Goal: Task Accomplishment & Management: Use online tool/utility

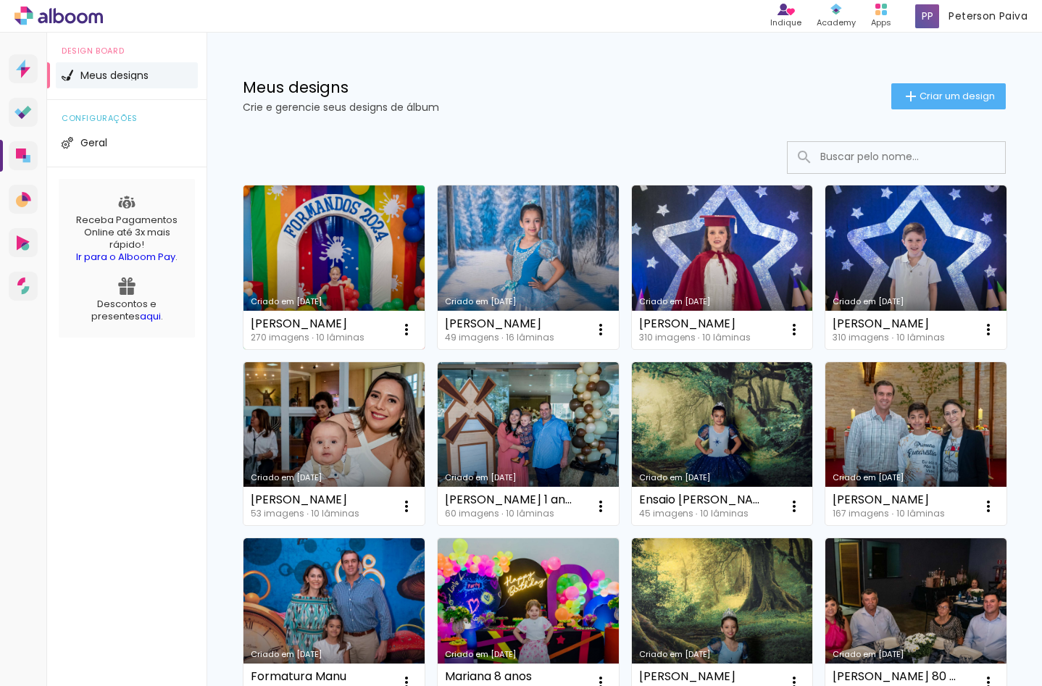
click at [336, 244] on link "Criado em [DATE]" at bounding box center [334, 268] width 181 height 164
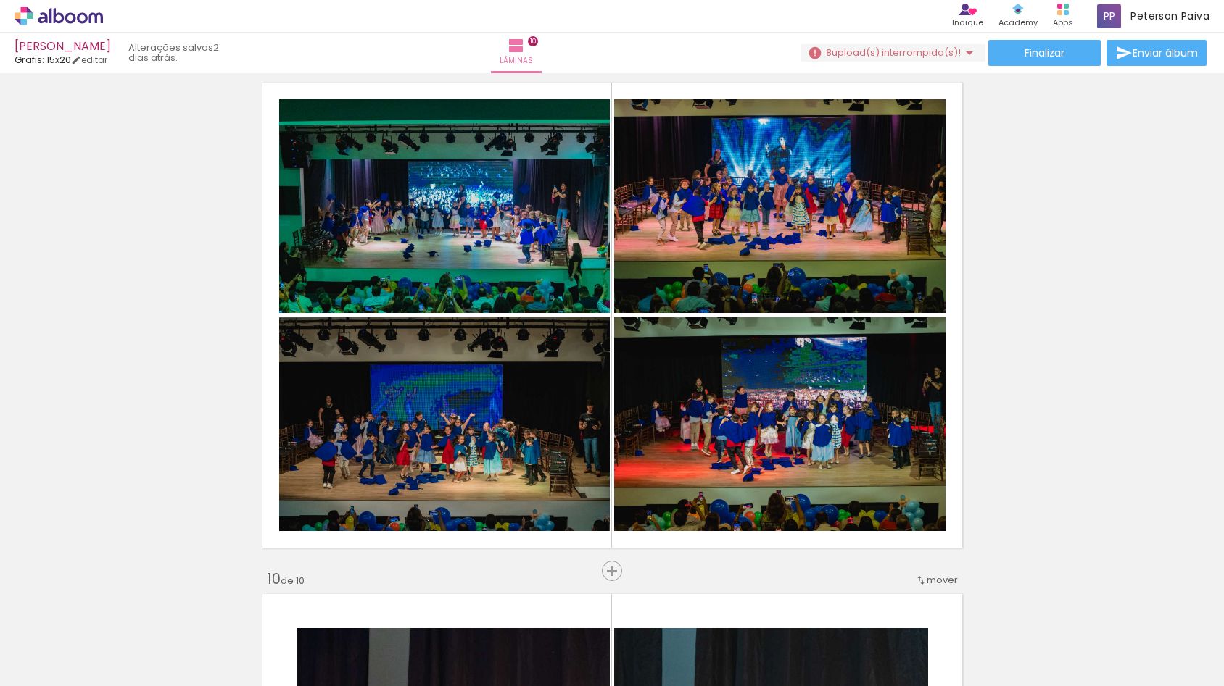
scroll to position [0, 8333]
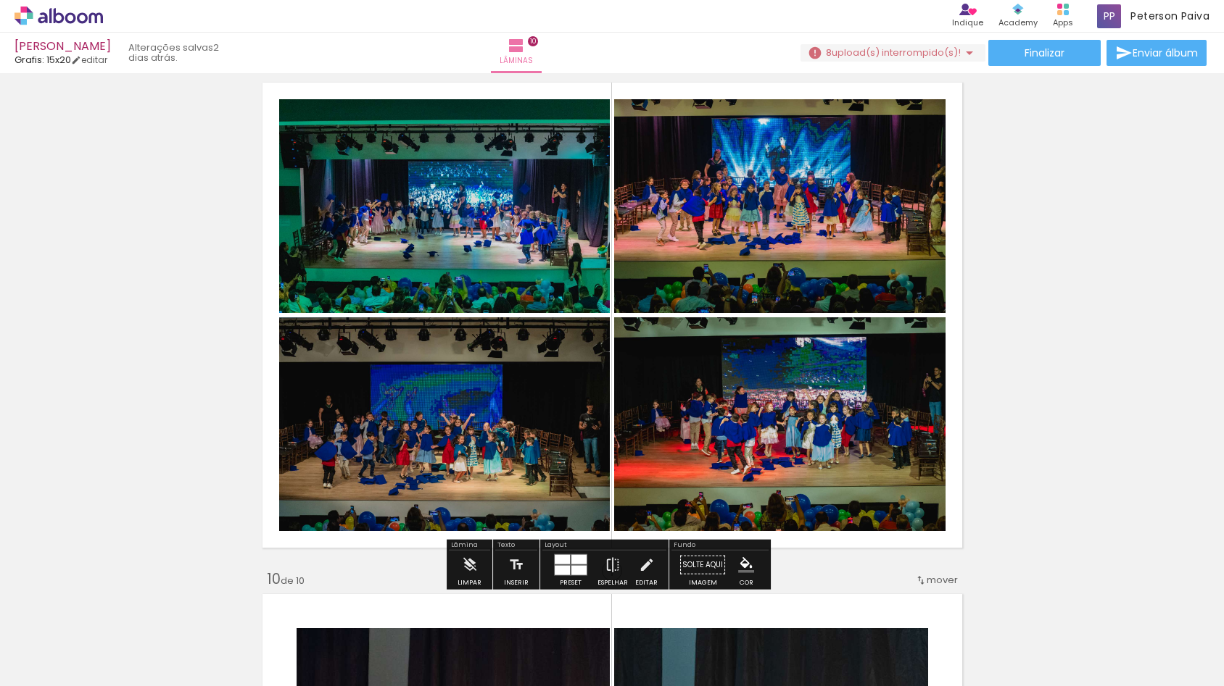
click at [922, 51] on span "upload(s) interrompido(s)!" at bounding box center [895, 53] width 129 height 14
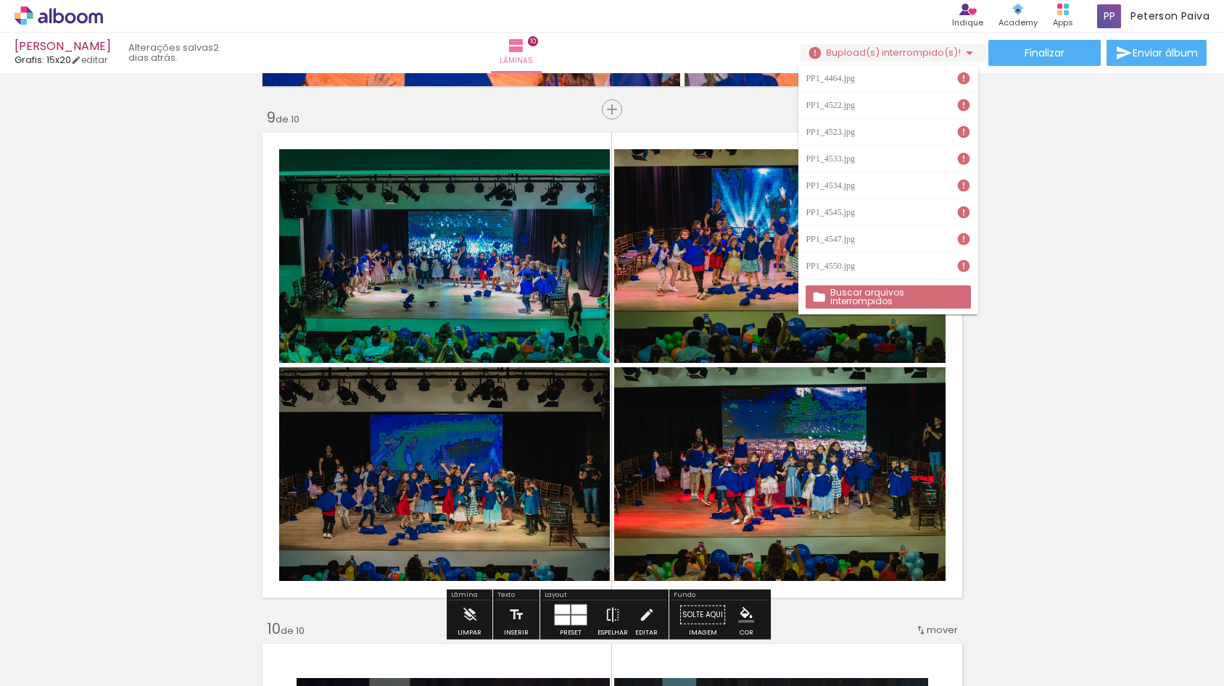
scroll to position [4059, 0]
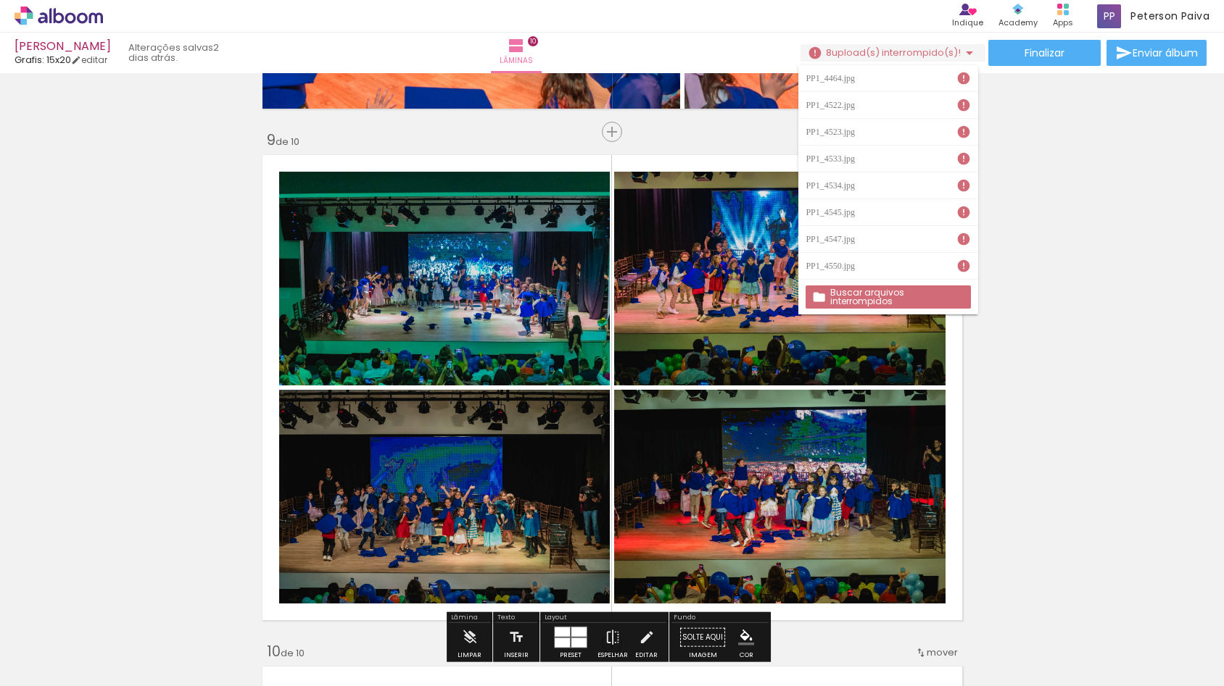
click at [962, 49] on iron-icon at bounding box center [968, 52] width 17 height 17
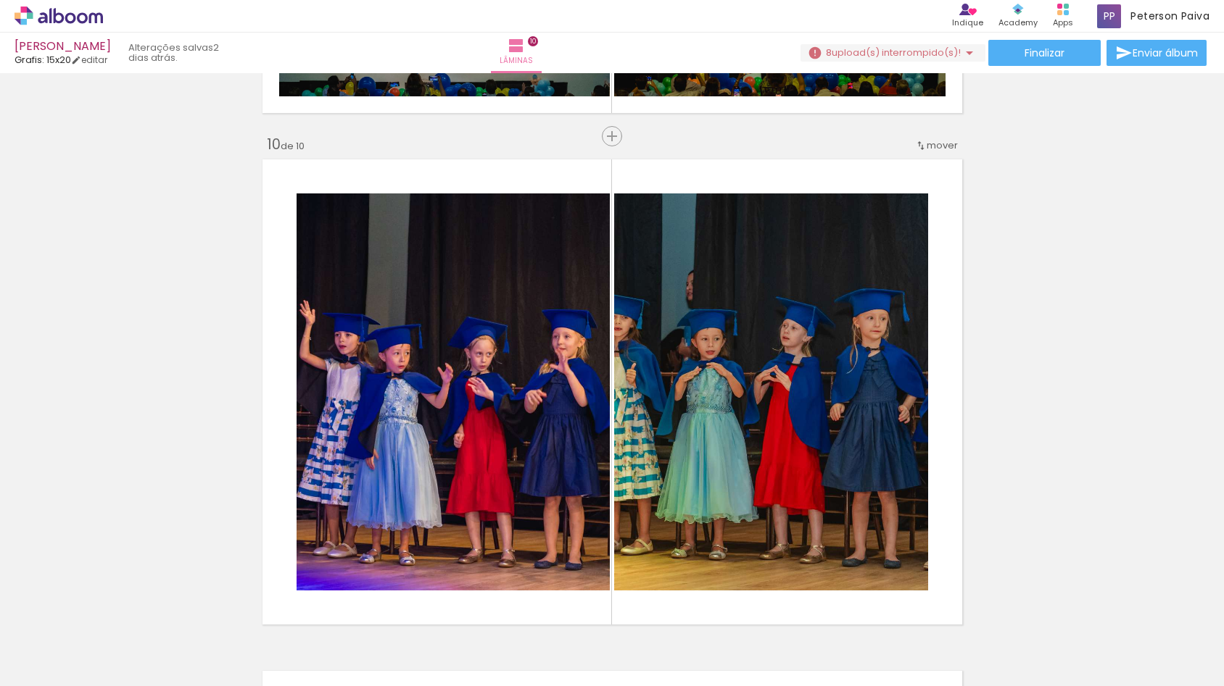
scroll to position [0, 4172]
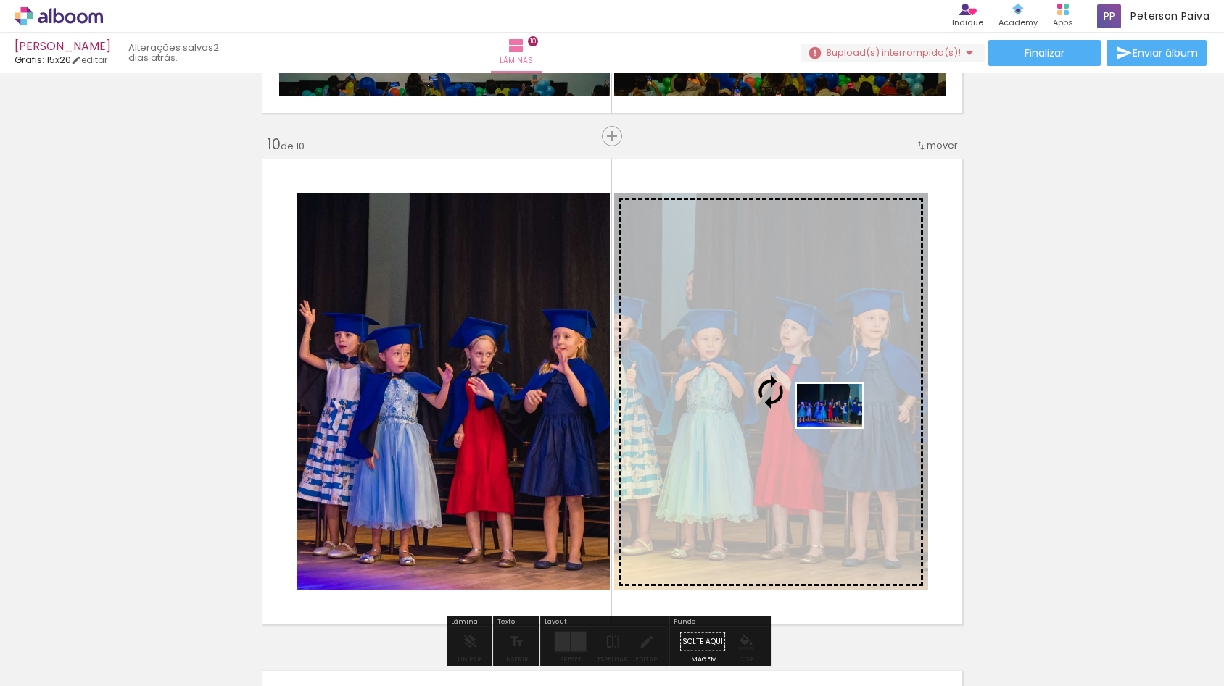
drag, startPoint x: 368, startPoint y: 642, endPoint x: 840, endPoint y: 428, distance: 518.1
click at [840, 428] on quentale-workspace at bounding box center [612, 343] width 1224 height 686
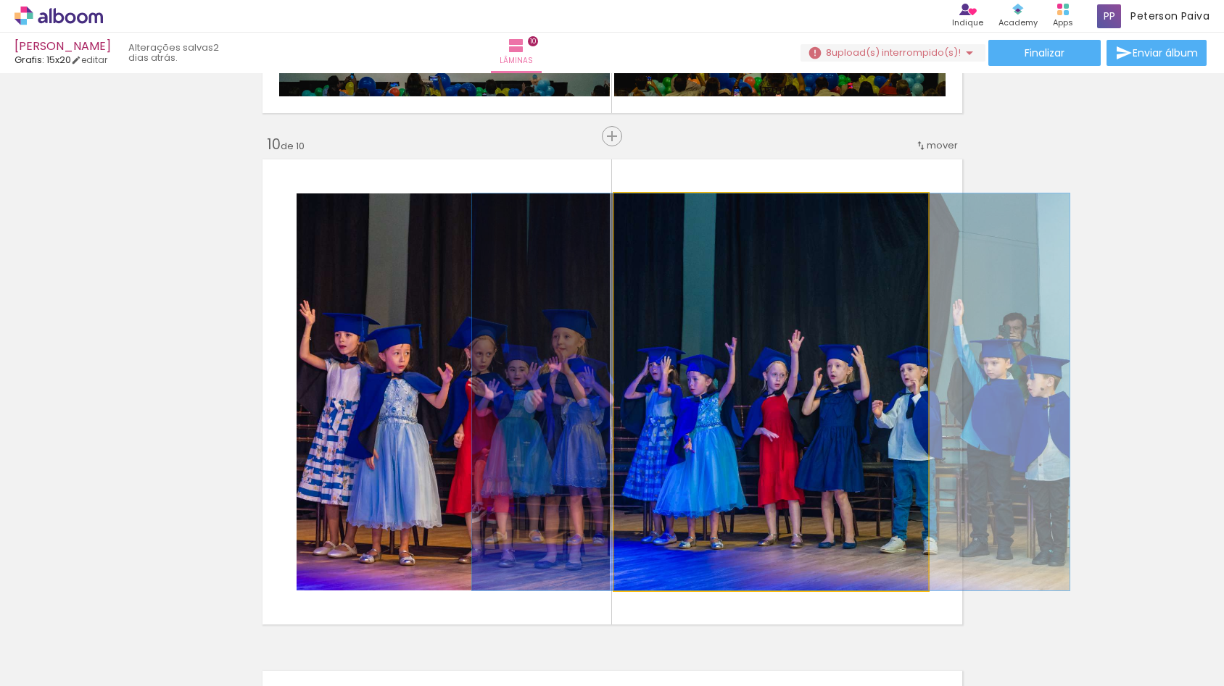
click at [755, 332] on quentale-photo at bounding box center [771, 392] width 314 height 397
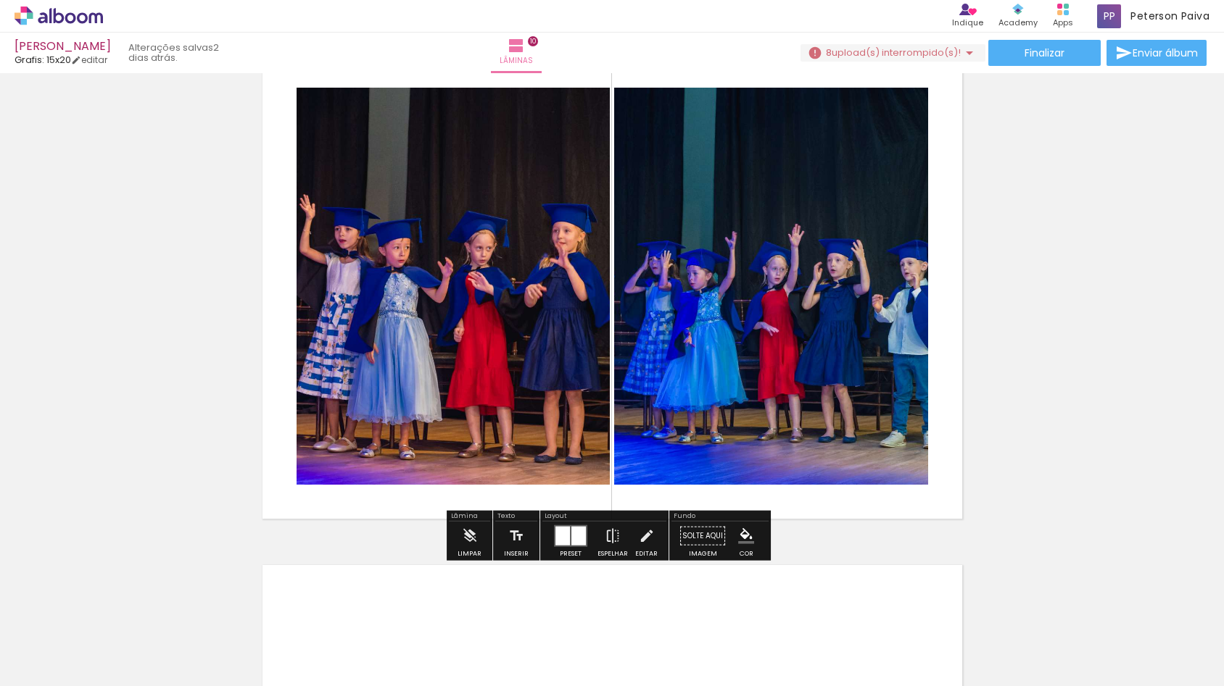
scroll to position [4639, 0]
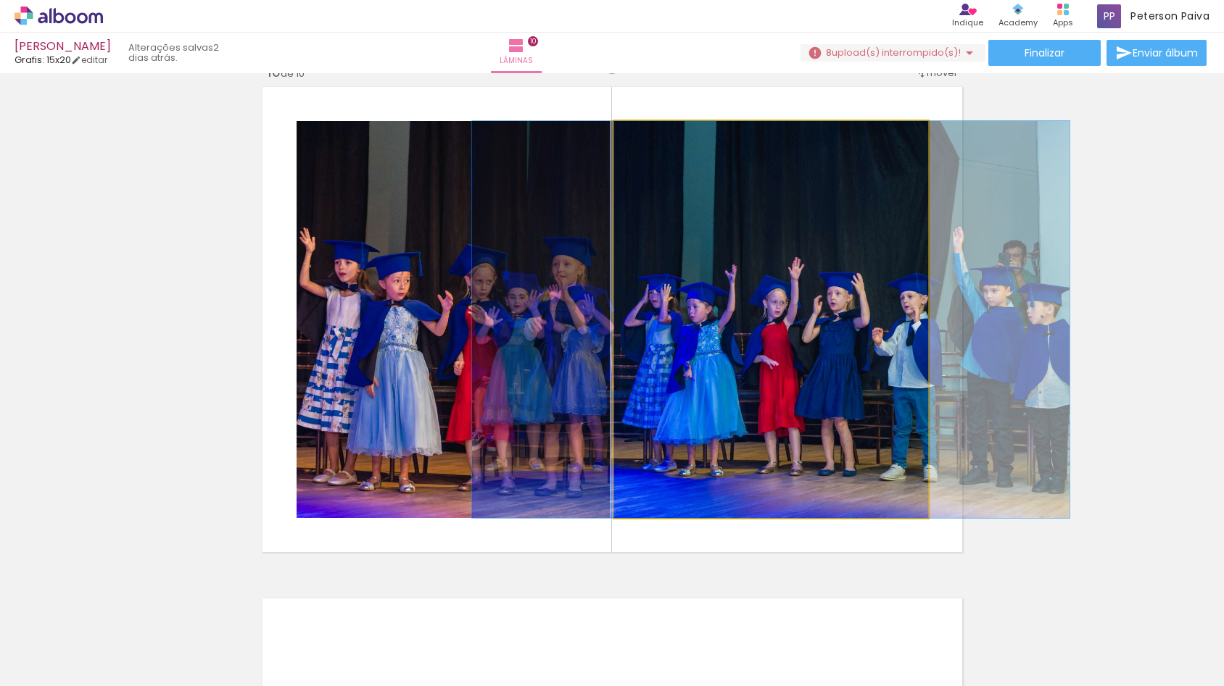
click at [788, 307] on quentale-photo at bounding box center [771, 319] width 314 height 397
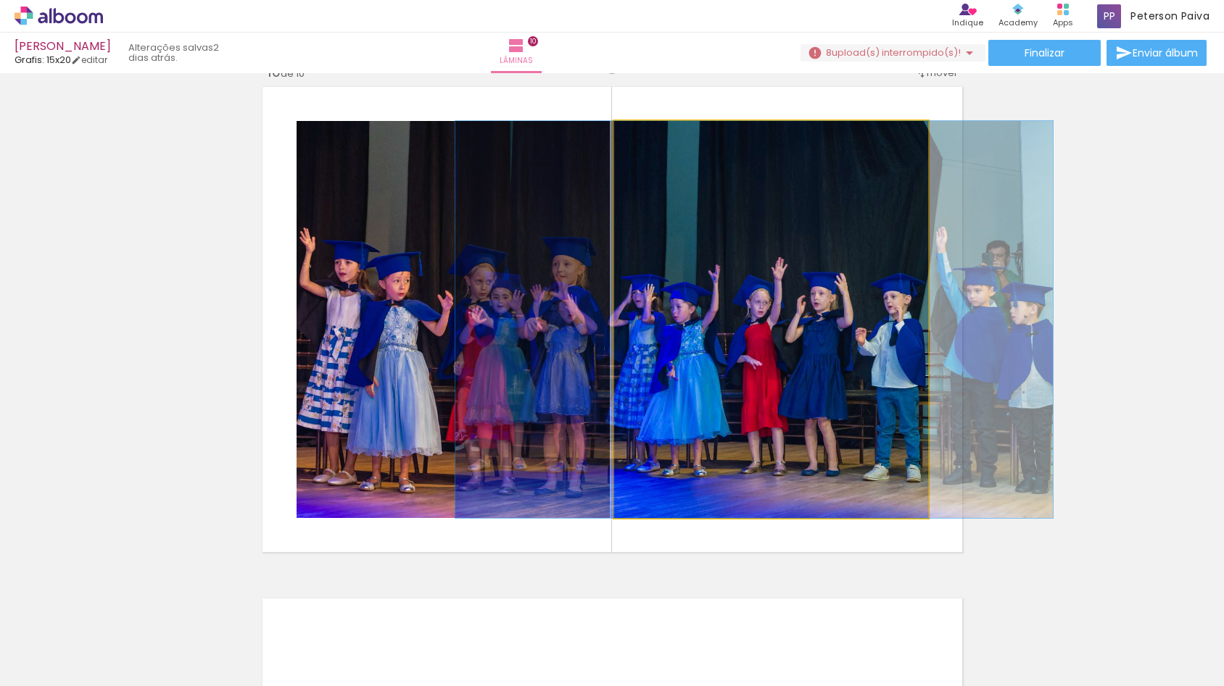
drag, startPoint x: 788, startPoint y: 309, endPoint x: 771, endPoint y: 309, distance: 16.7
click at [810, 331] on quentale-photo at bounding box center [771, 319] width 314 height 397
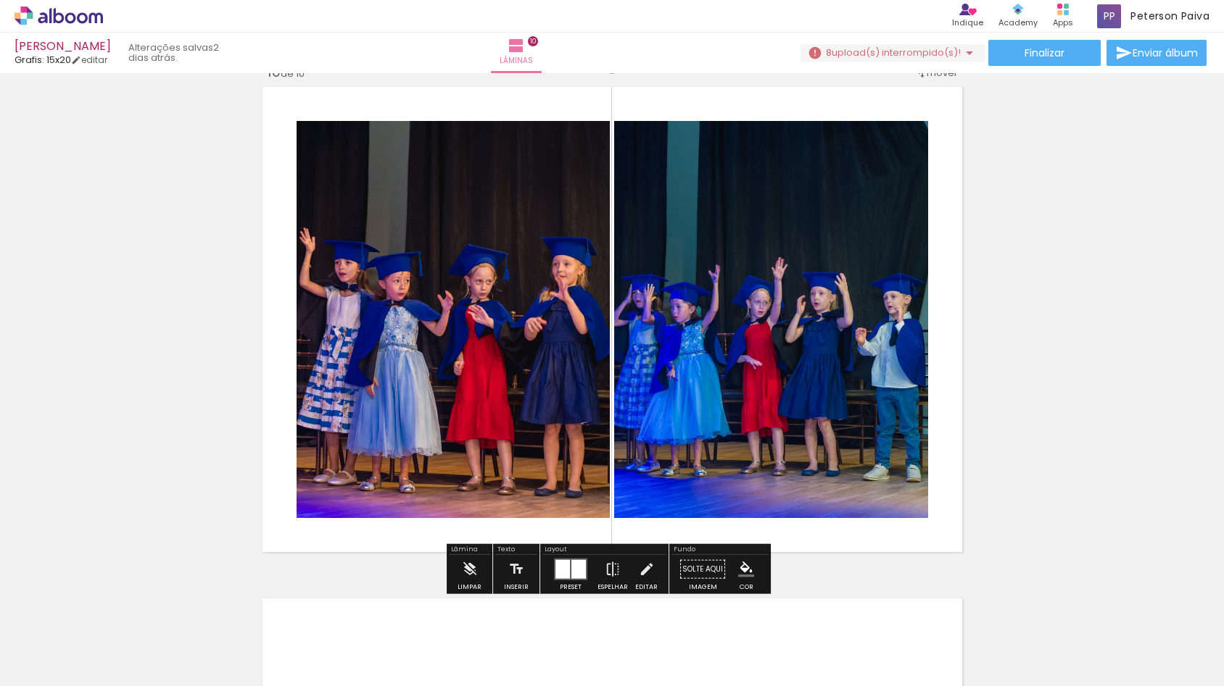
click at [810, 331] on quentale-photo at bounding box center [771, 319] width 314 height 397
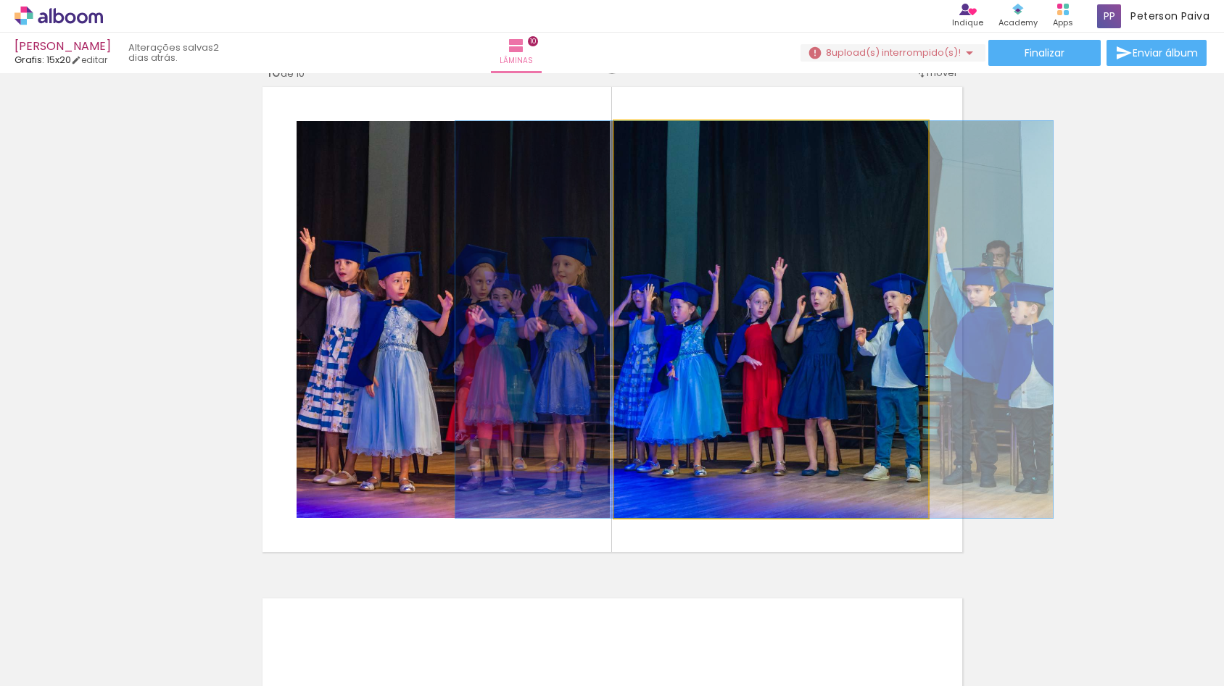
click at [810, 331] on quentale-photo at bounding box center [771, 319] width 314 height 397
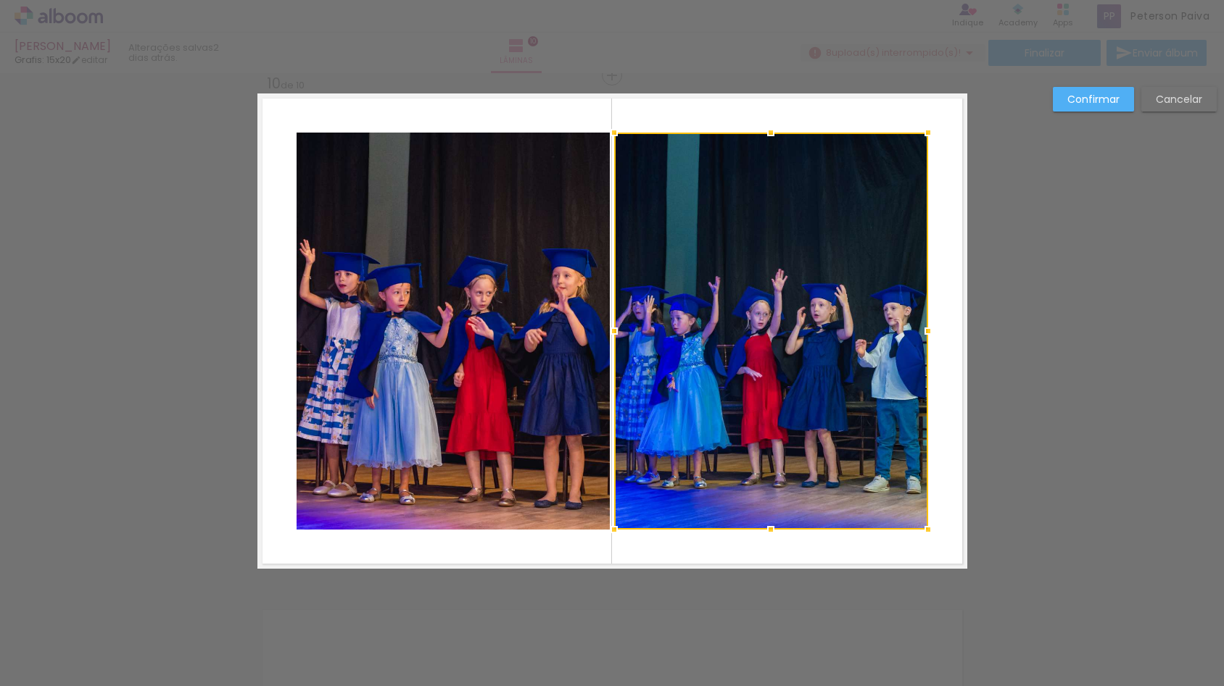
scroll to position [4624, 0]
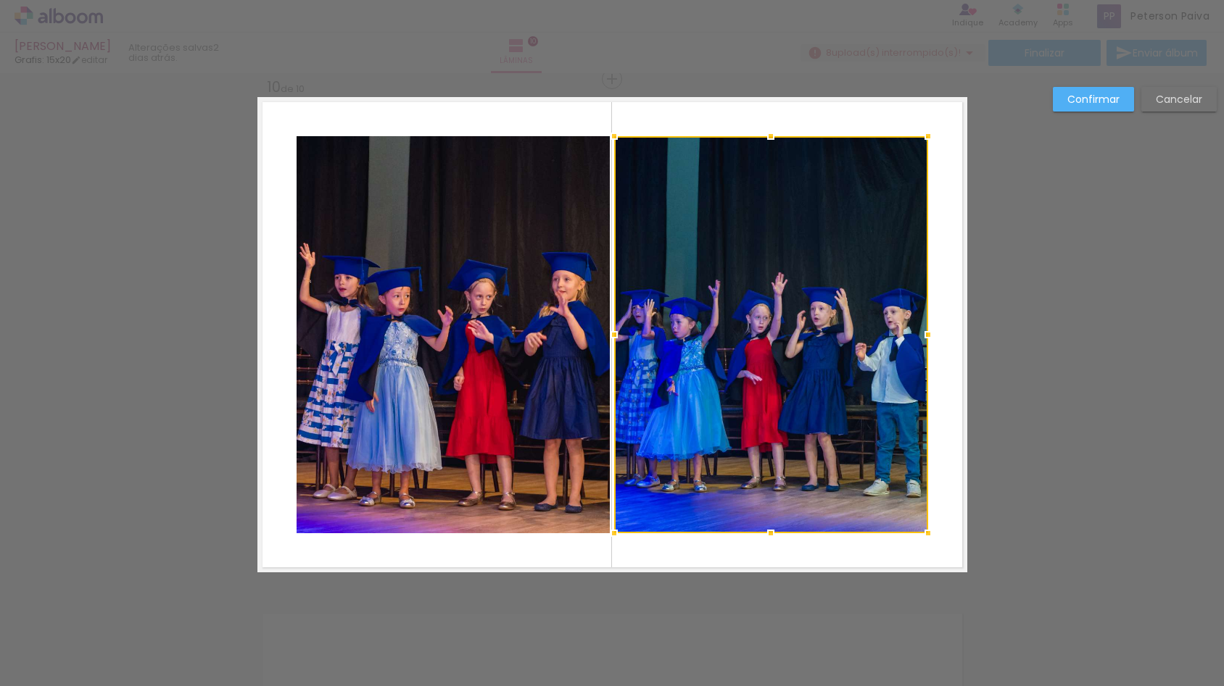
click at [1095, 89] on paper-button "Confirmar" at bounding box center [1093, 99] width 81 height 25
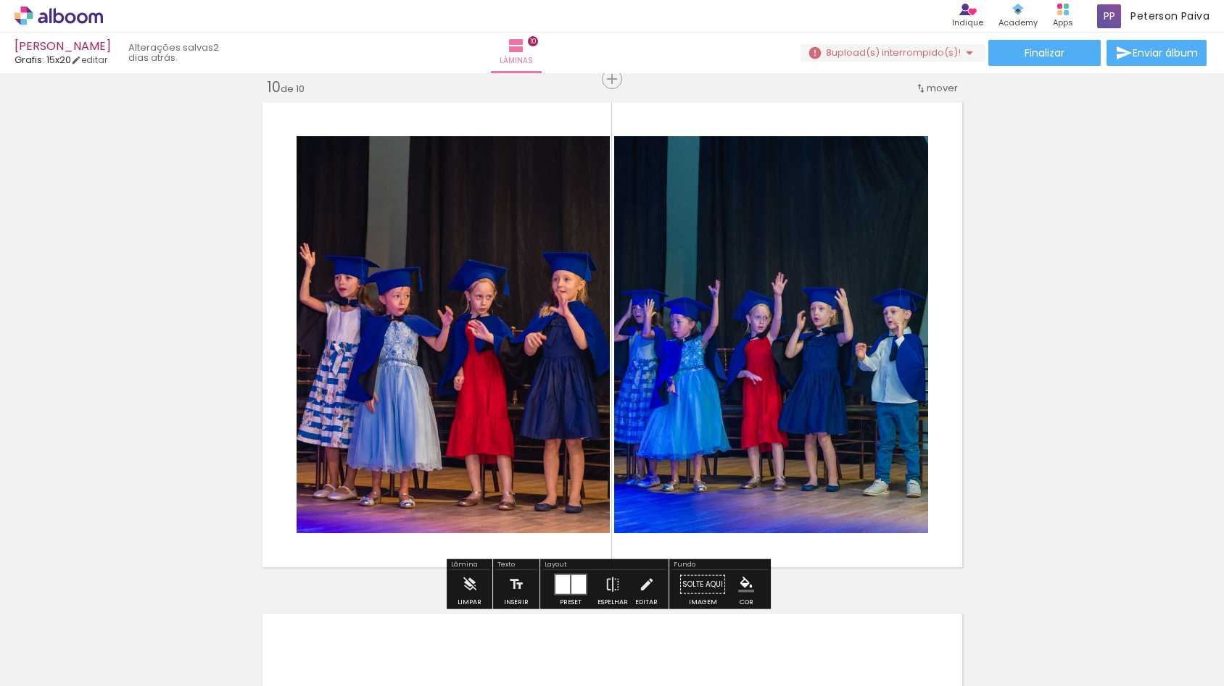
click at [782, 387] on quentale-photo at bounding box center [771, 334] width 314 height 397
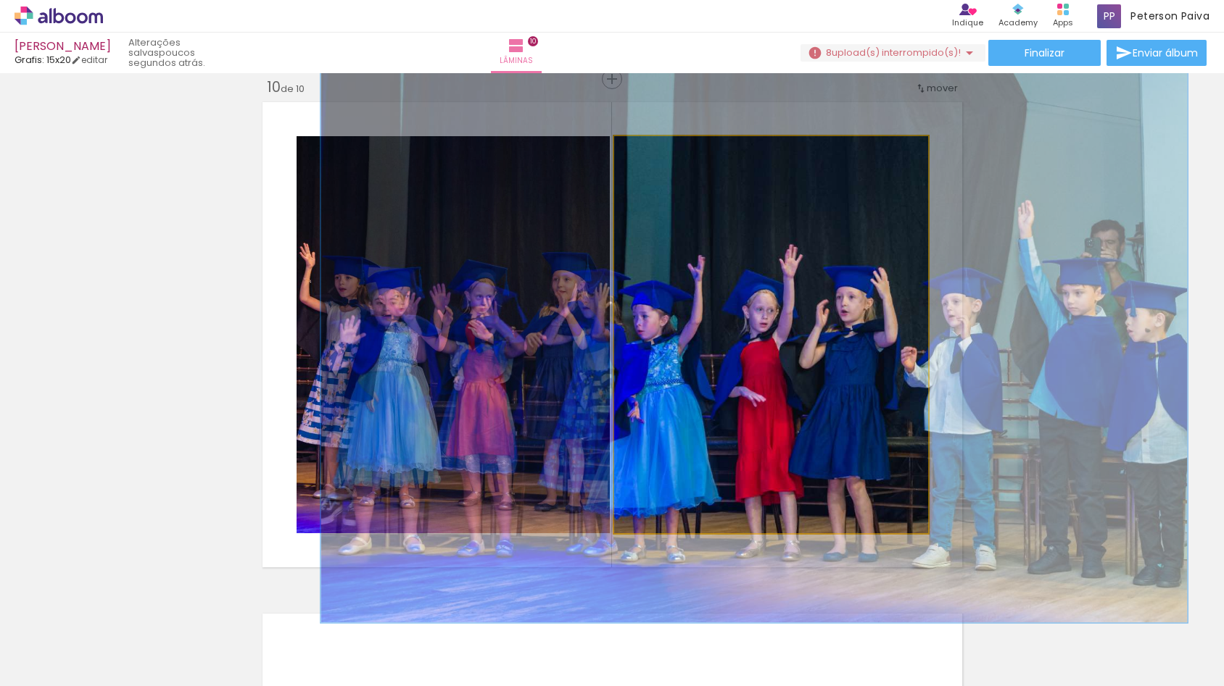
drag, startPoint x: 644, startPoint y: 152, endPoint x: 666, endPoint y: 152, distance: 22.5
type paper-slider "145"
click at [666, 152] on div at bounding box center [670, 151] width 13 height 13
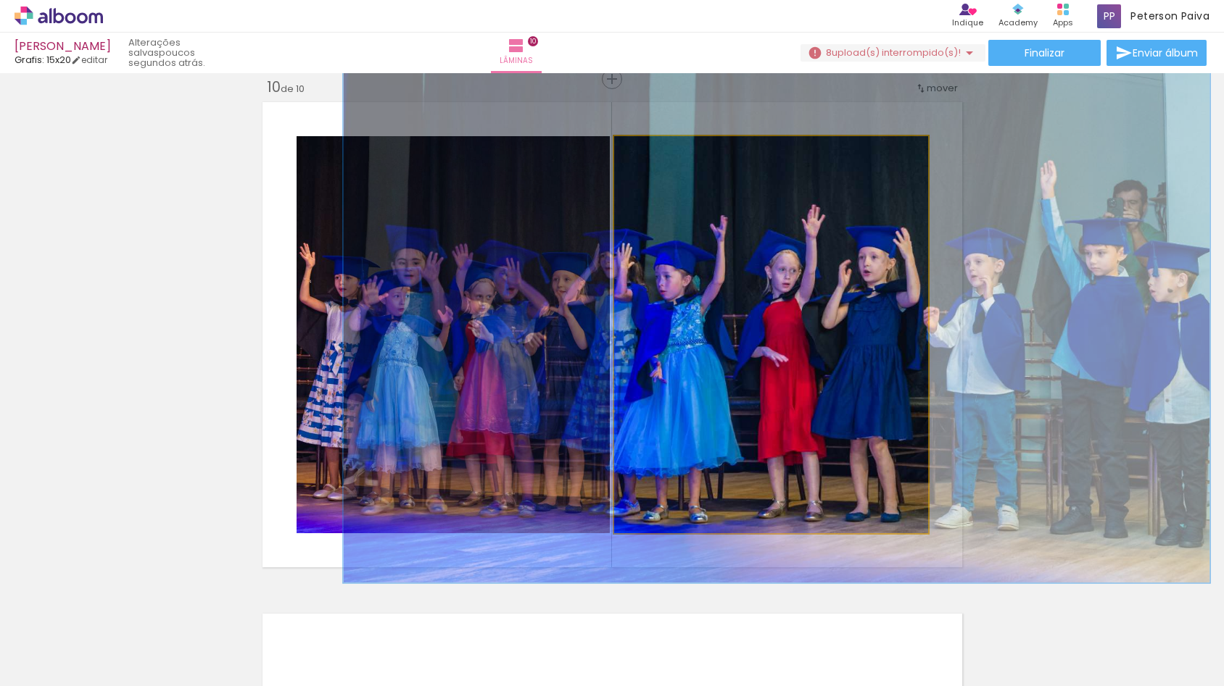
drag, startPoint x: 718, startPoint y: 358, endPoint x: 741, endPoint y: 318, distance: 45.8
click at [779, 365] on quentale-photo at bounding box center [771, 334] width 314 height 397
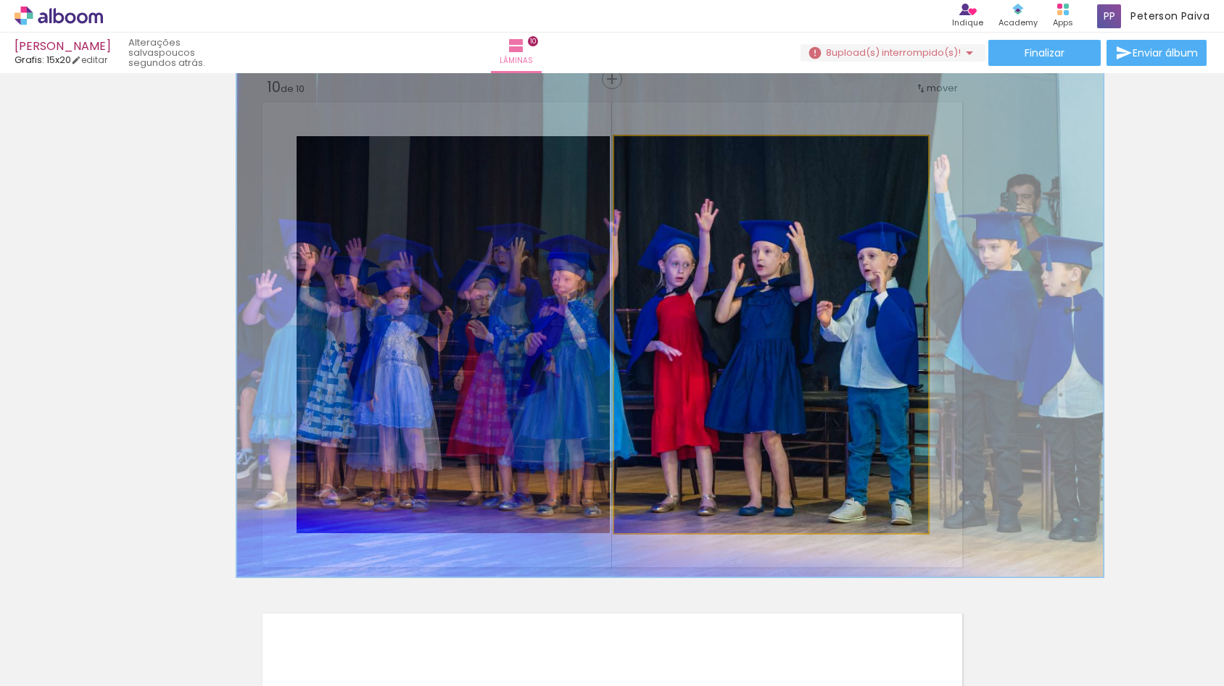
drag, startPoint x: 782, startPoint y: 365, endPoint x: 676, endPoint y: 359, distance: 106.7
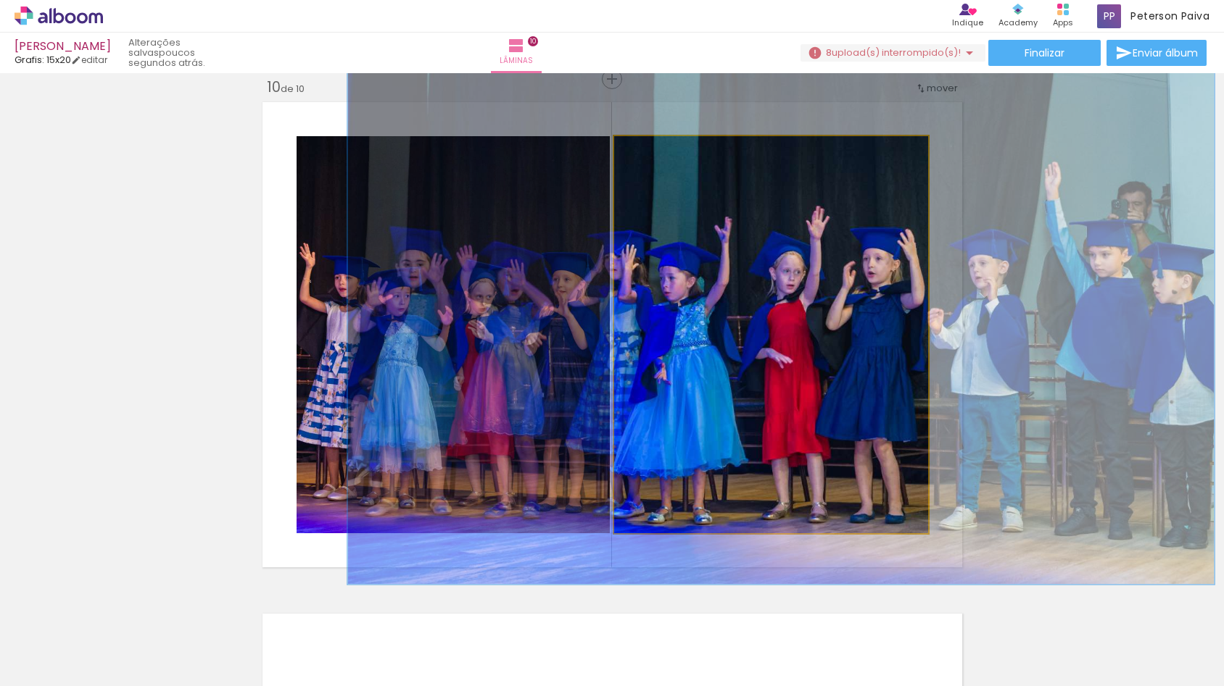
drag, startPoint x: 696, startPoint y: 399, endPoint x: 807, endPoint y: 406, distance: 111.1
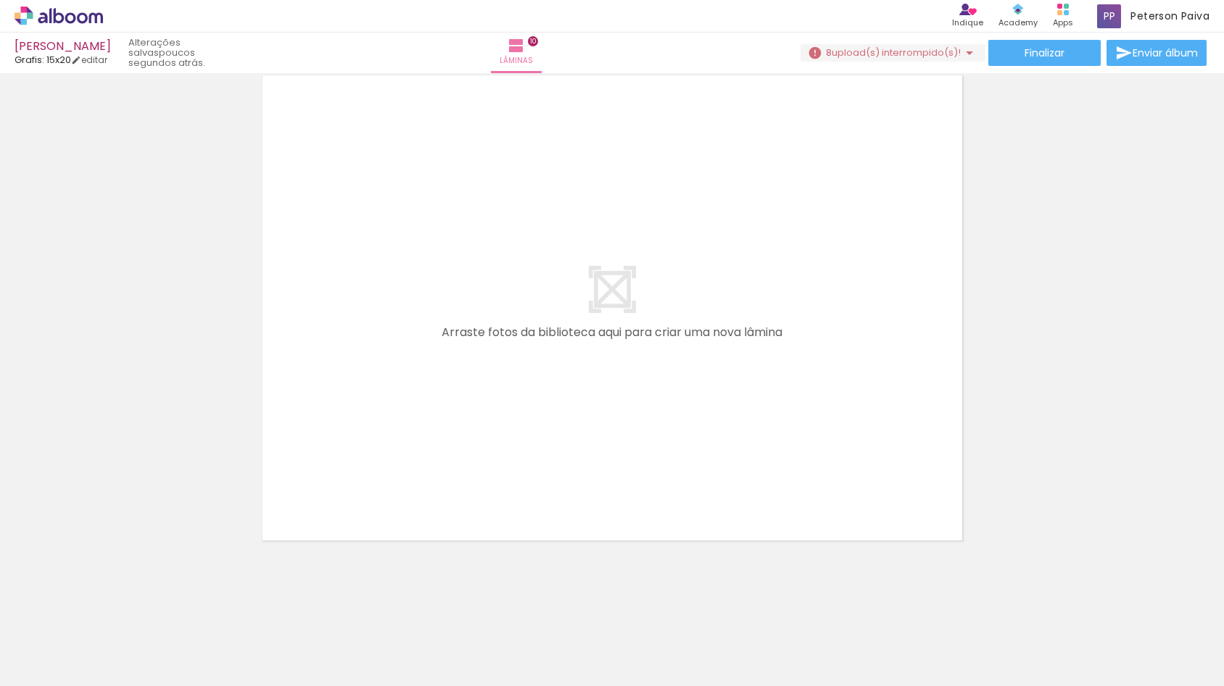
scroll to position [5163, 0]
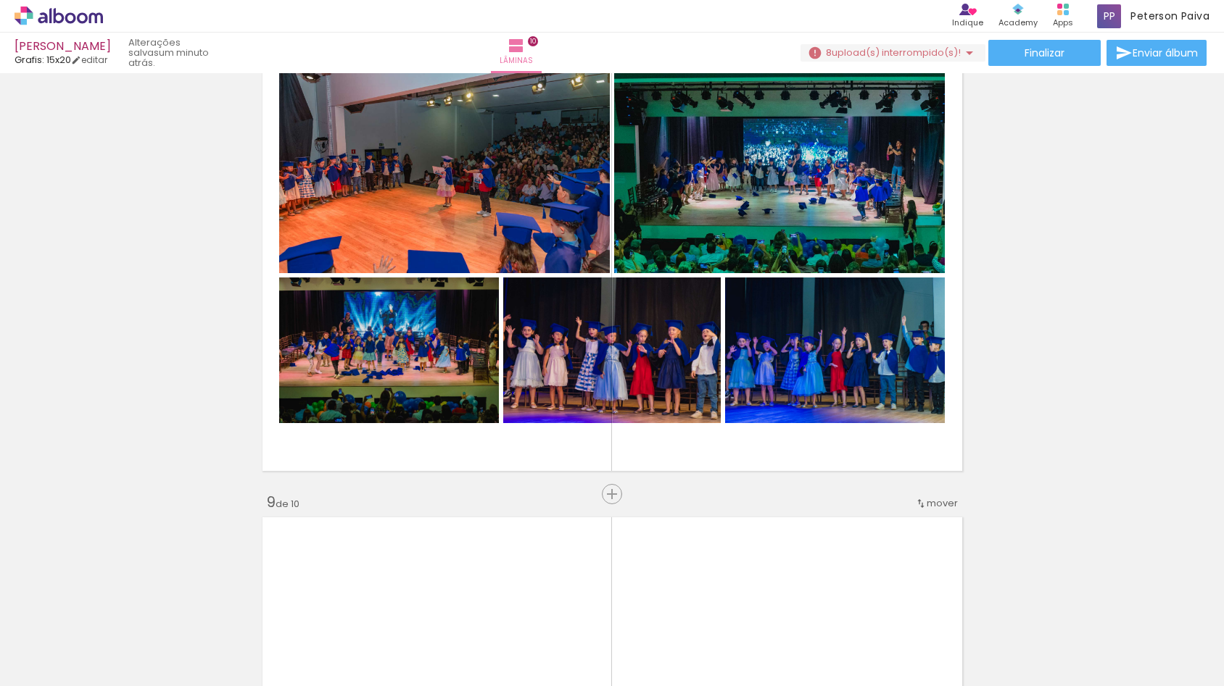
scroll to position [0, 4172]
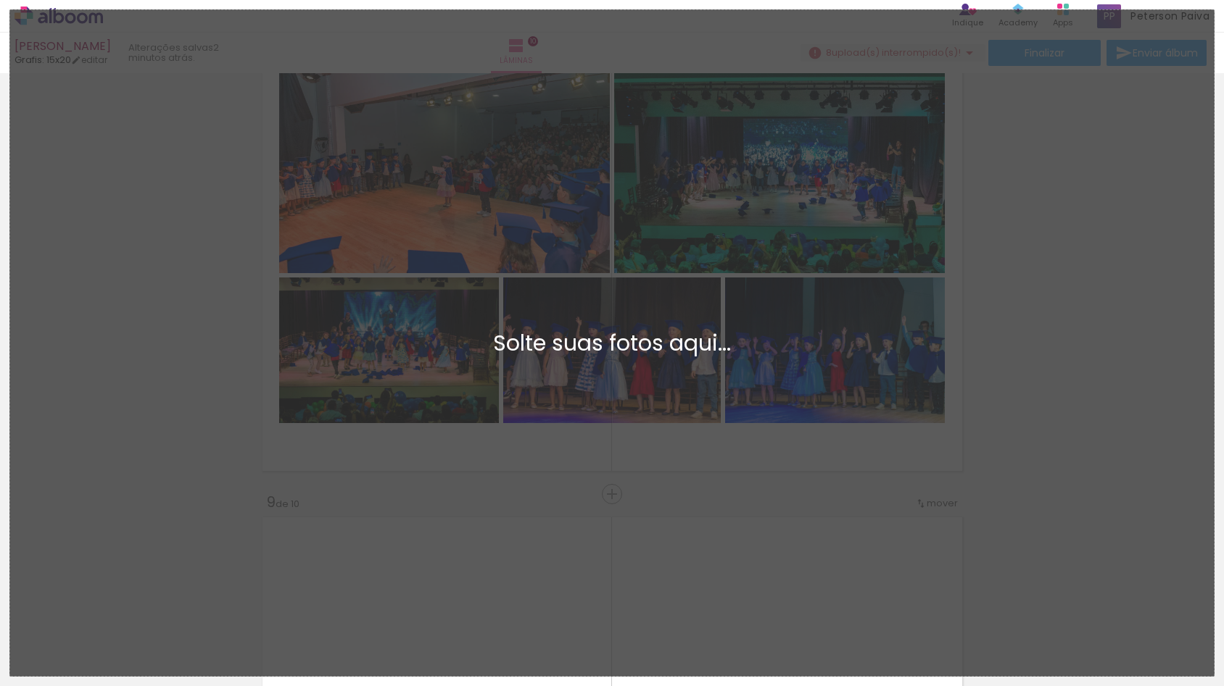
click at [484, 472] on div "Adicionar Fotos Solte suas fotos aqui..." at bounding box center [611, 343] width 1203 height 666
click at [673, 258] on div "Adicionar Fotos Solte suas fotos aqui..." at bounding box center [611, 343] width 1203 height 666
click at [709, 535] on div "Adicionar Fotos Solte suas fotos aqui..." at bounding box center [611, 343] width 1203 height 666
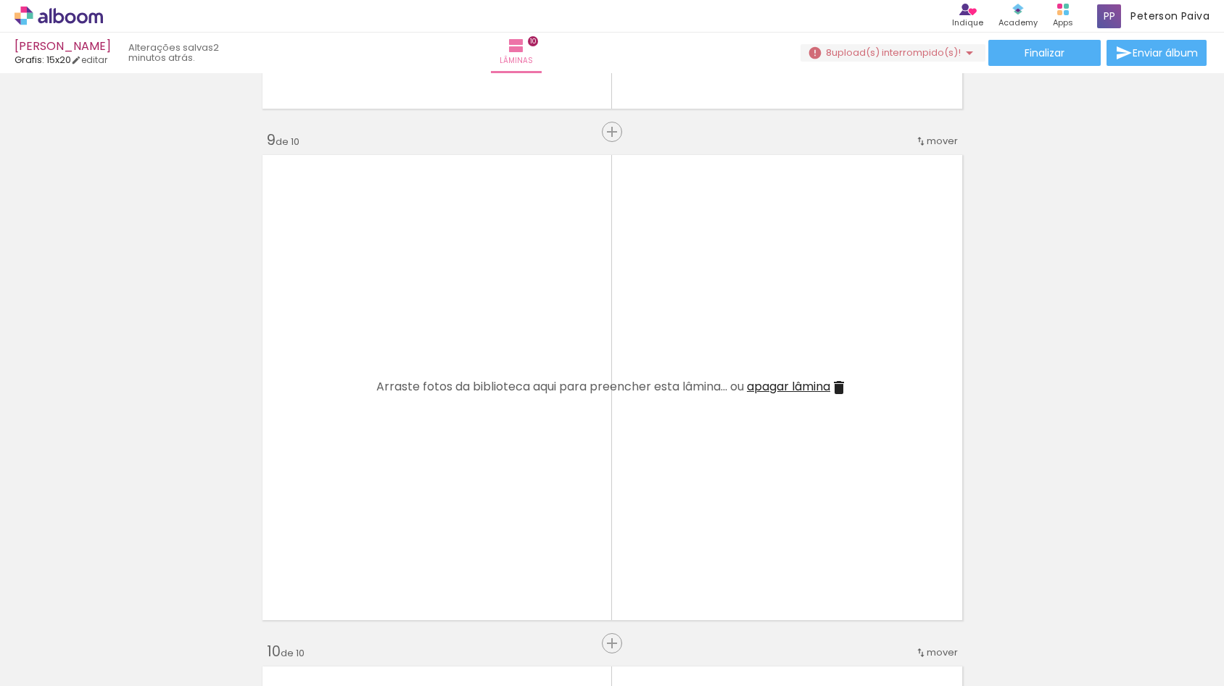
scroll to position [0, 20902]
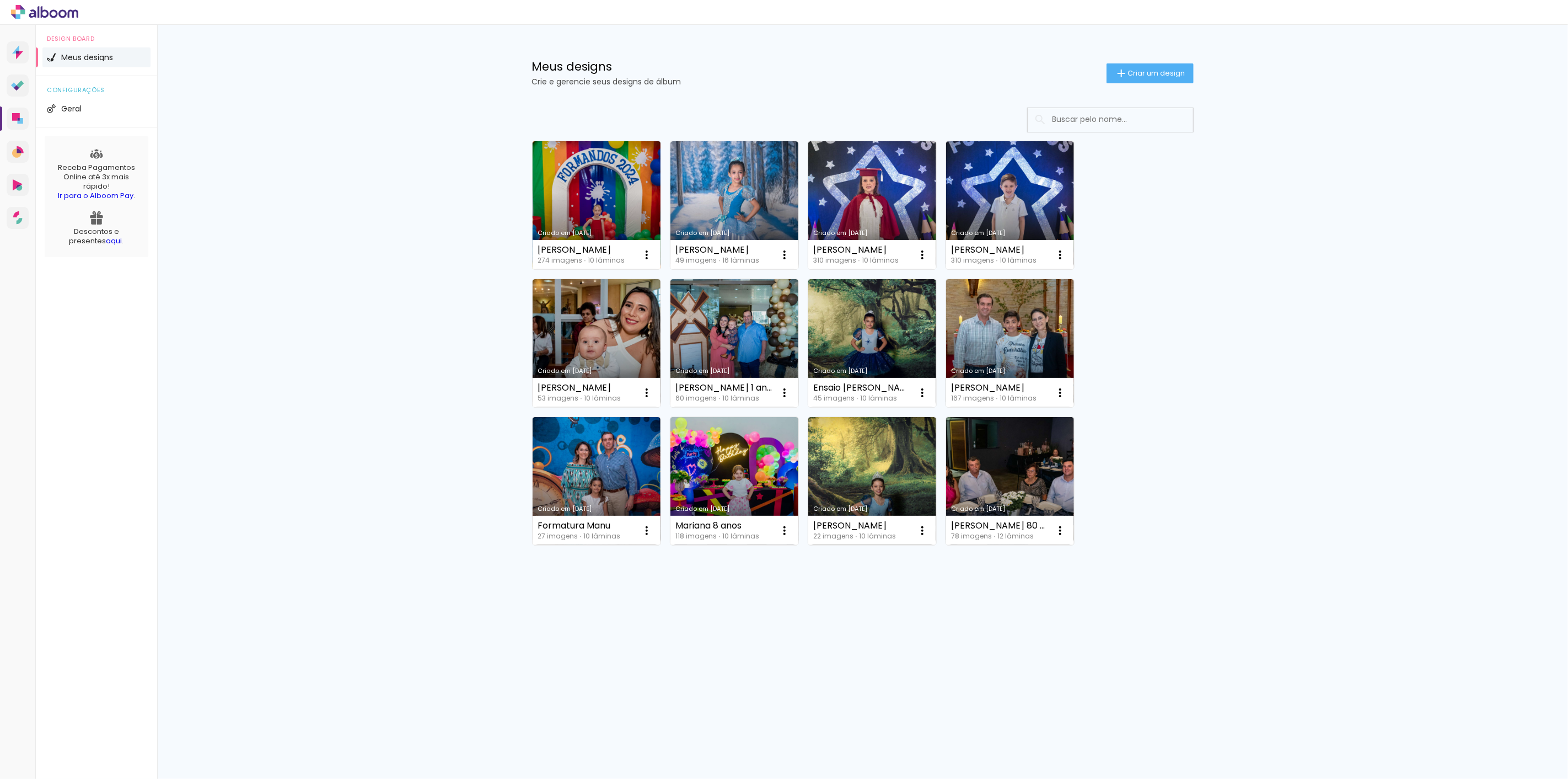
click at [586, 170] on link "Criado em [DATE]" at bounding box center [596, 205] width 128 height 128
click at [595, 182] on link "Criado em [DATE]" at bounding box center [596, 205] width 128 height 128
click at [572, 198] on link "Criado em [DATE]" at bounding box center [596, 205] width 128 height 128
click at [575, 187] on link "Criado em [DATE]" at bounding box center [596, 205] width 128 height 128
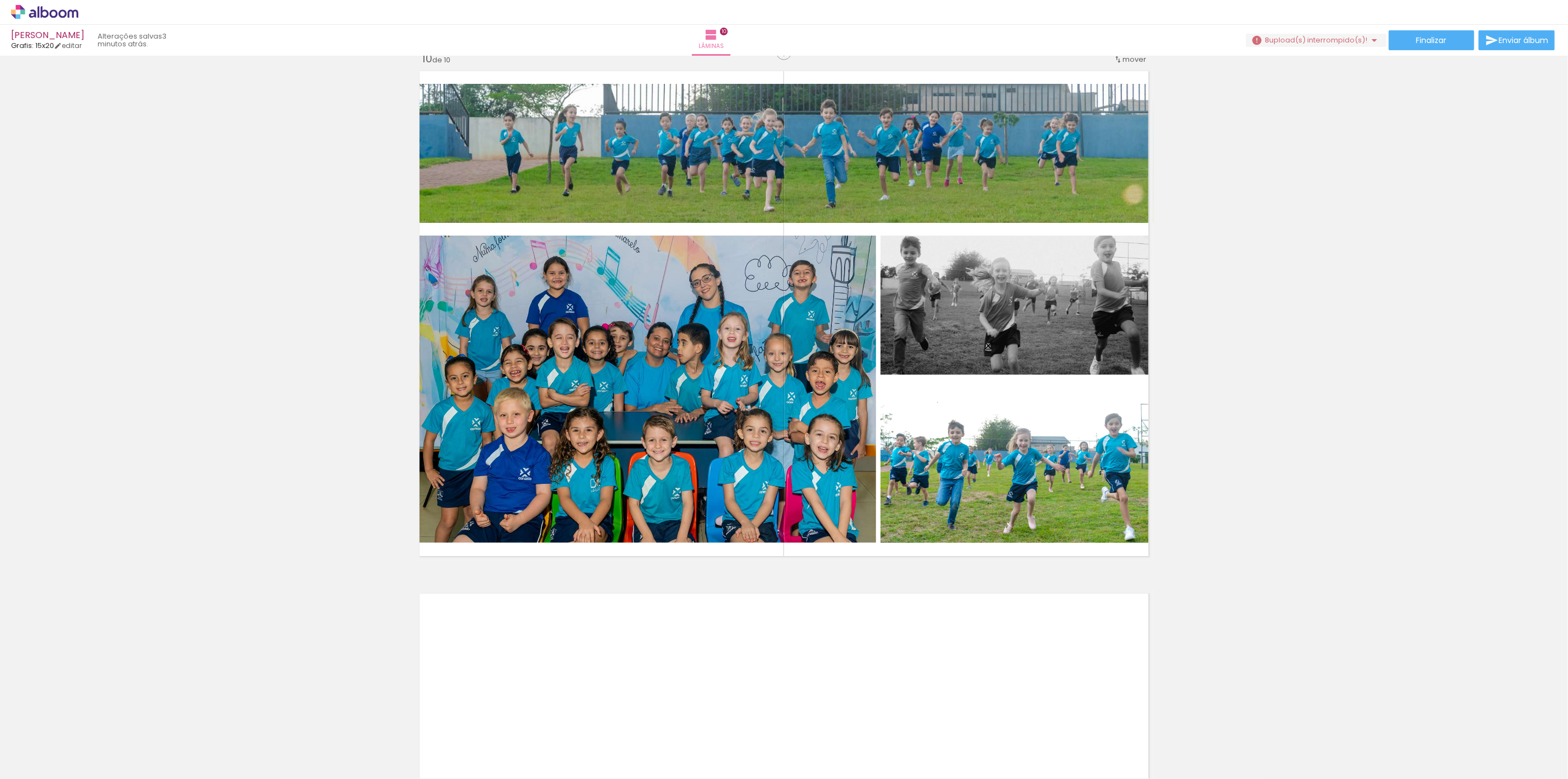
scroll to position [4718, 0]
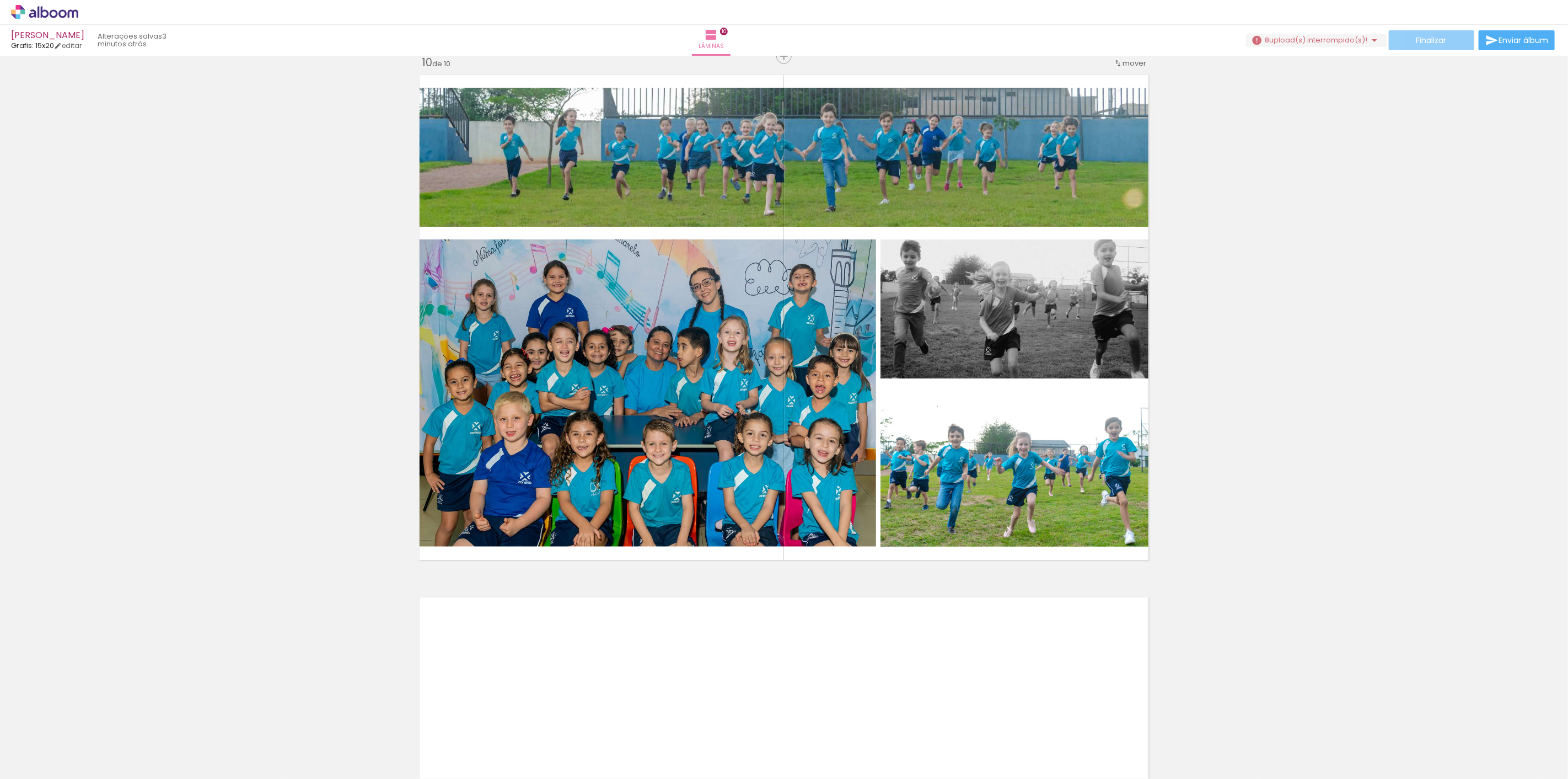
click at [1420, 39] on span "Finalizar" at bounding box center [1431, 40] width 30 height 8
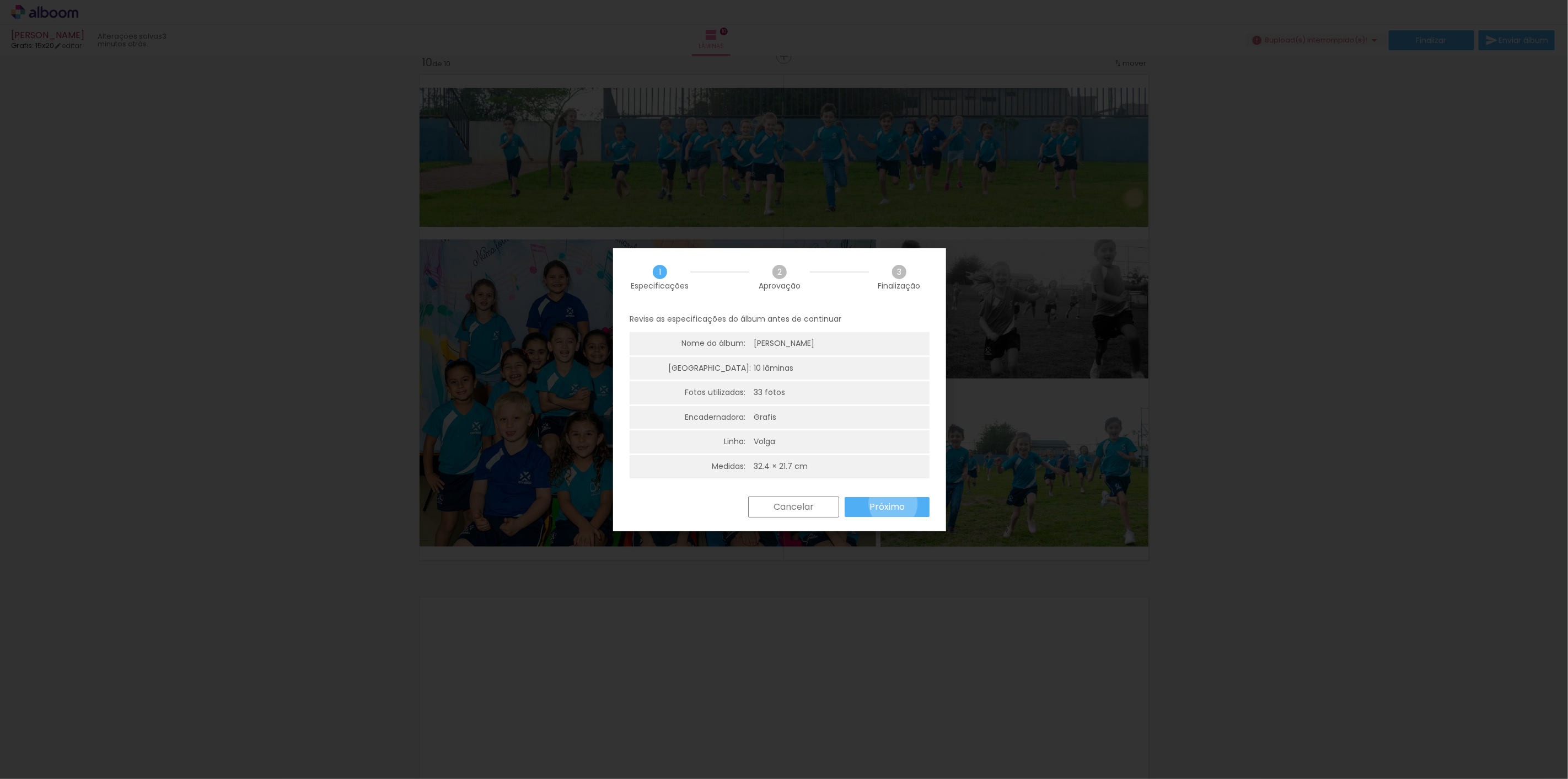
click at [0, 0] on slot "Próximo" at bounding box center [0, 0] width 0 height 0
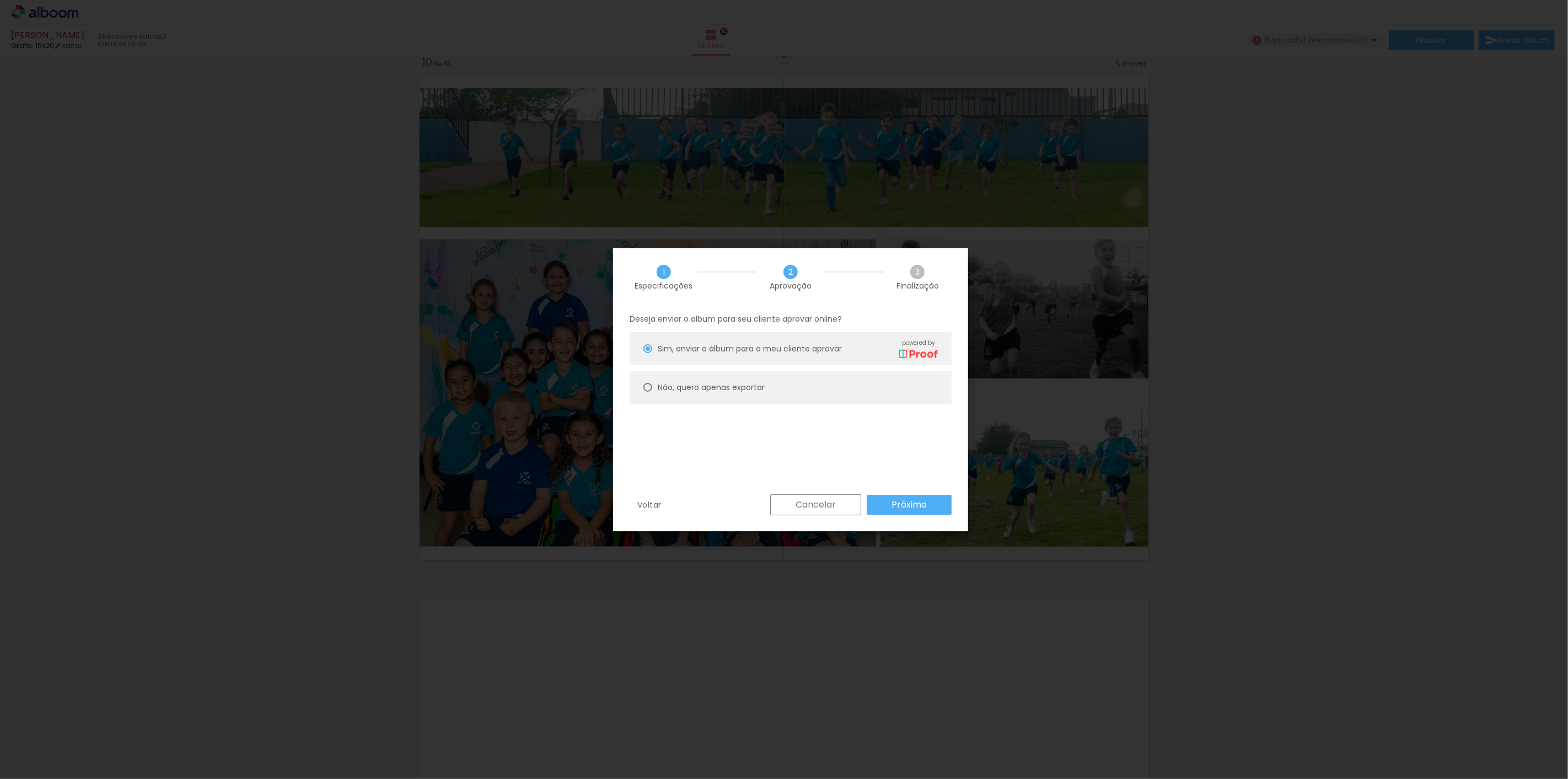
click at [0, 0] on slot "Próximo" at bounding box center [0, 0] width 0 height 0
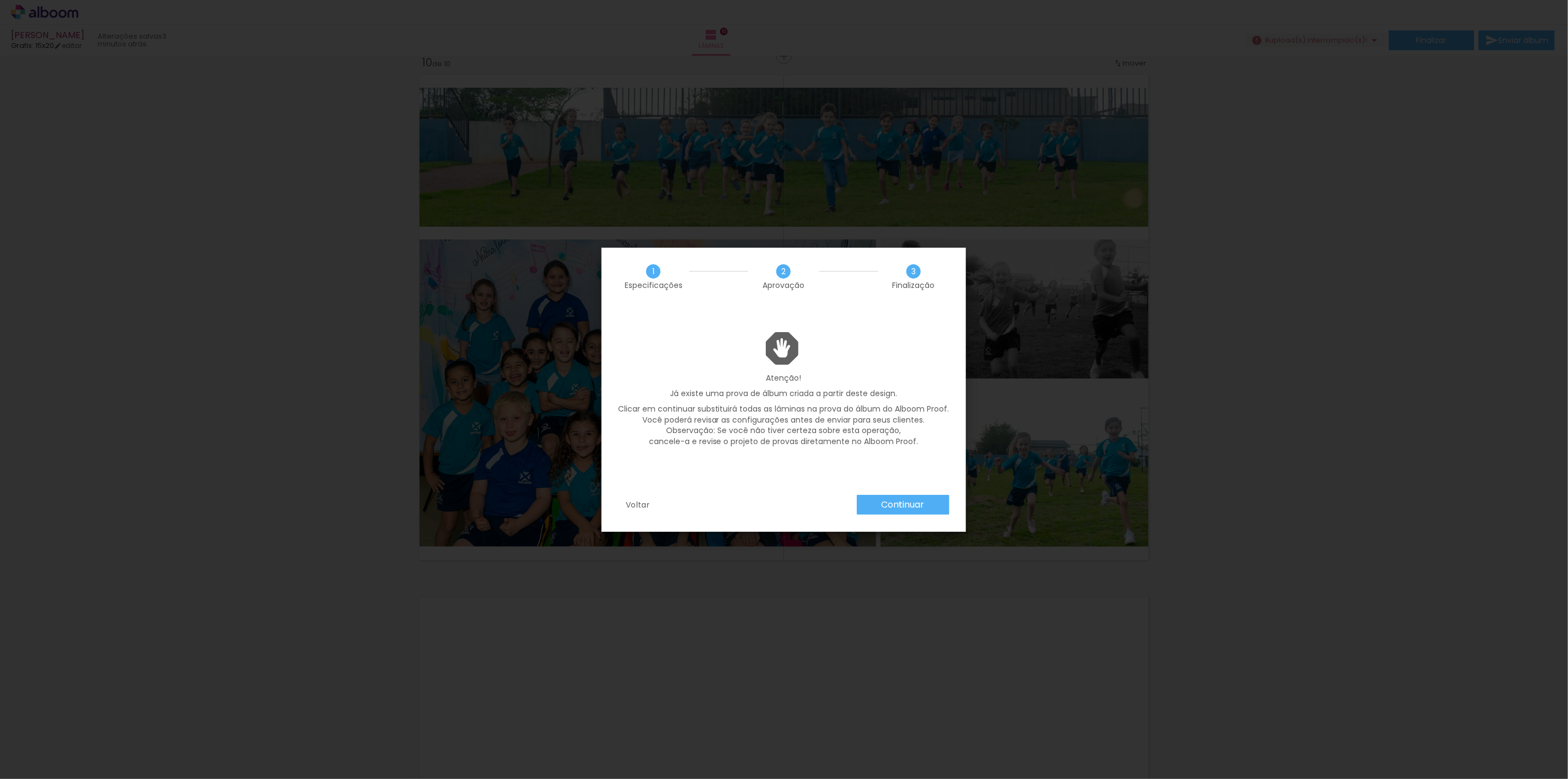
click at [0, 0] on slot "Continuar" at bounding box center [0, 0] width 0 height 0
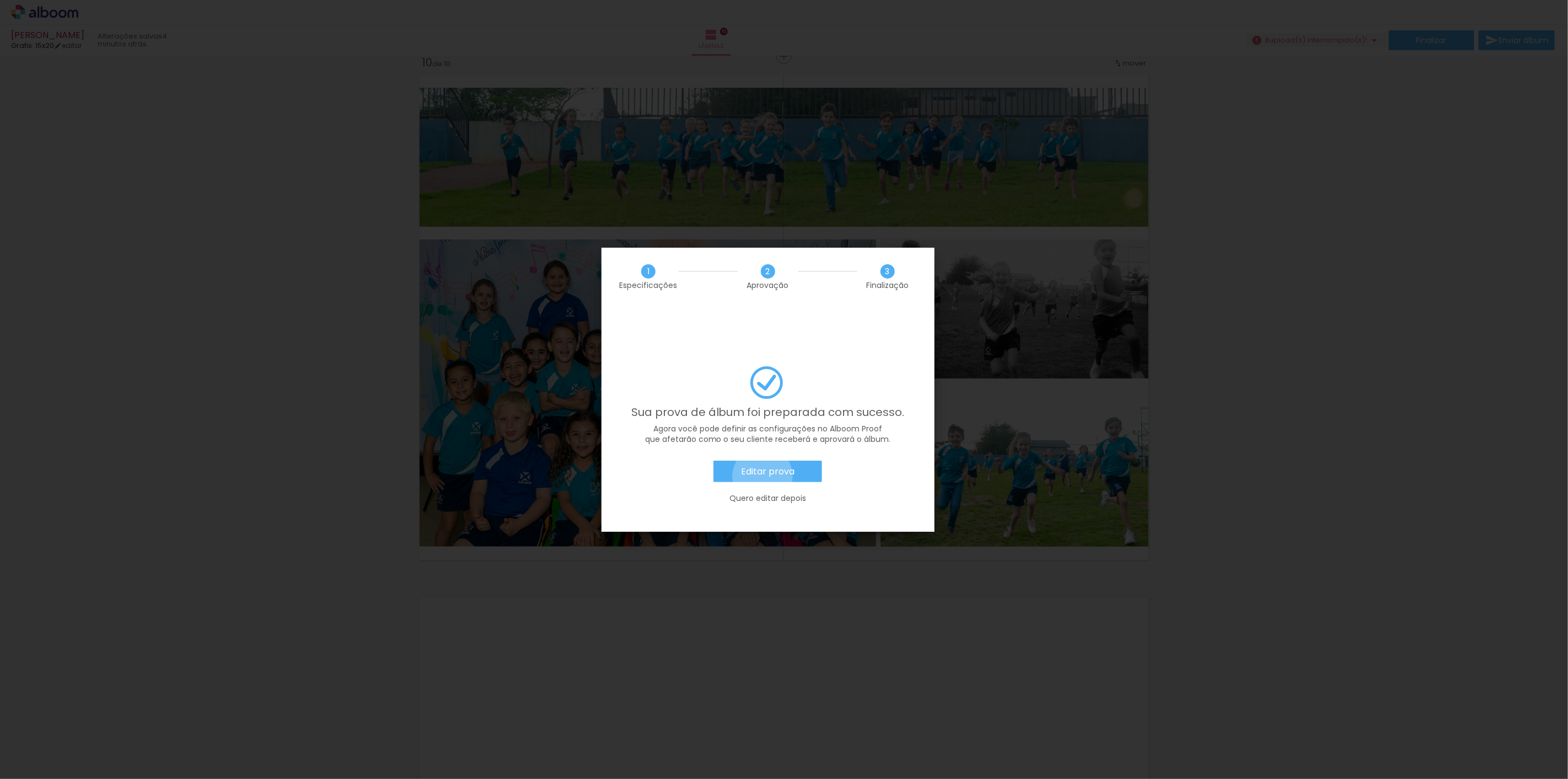
click at [0, 0] on slot "Editar prova" at bounding box center [0, 0] width 0 height 0
